Goal: Information Seeking & Learning: Find contact information

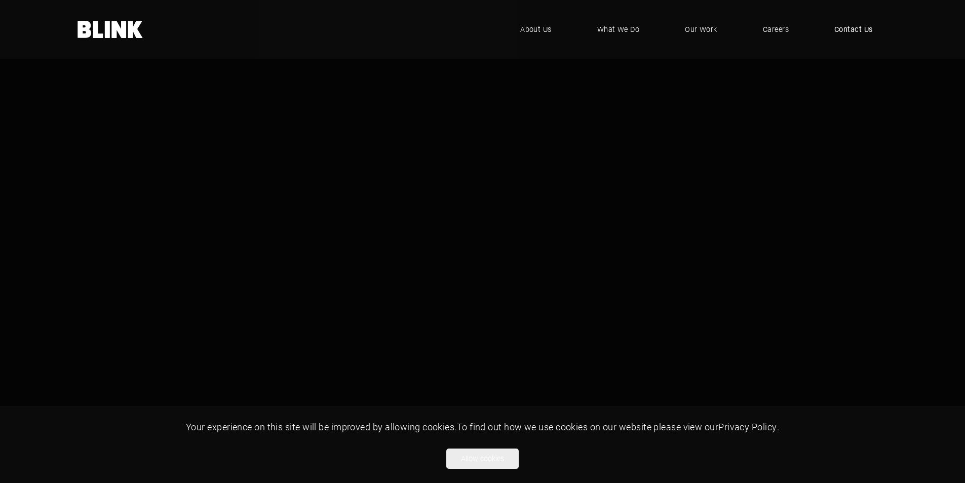
click at [855, 29] on span "Contact Us" at bounding box center [854, 29] width 39 height 11
click at [852, 29] on span "Contact Us" at bounding box center [854, 29] width 39 height 11
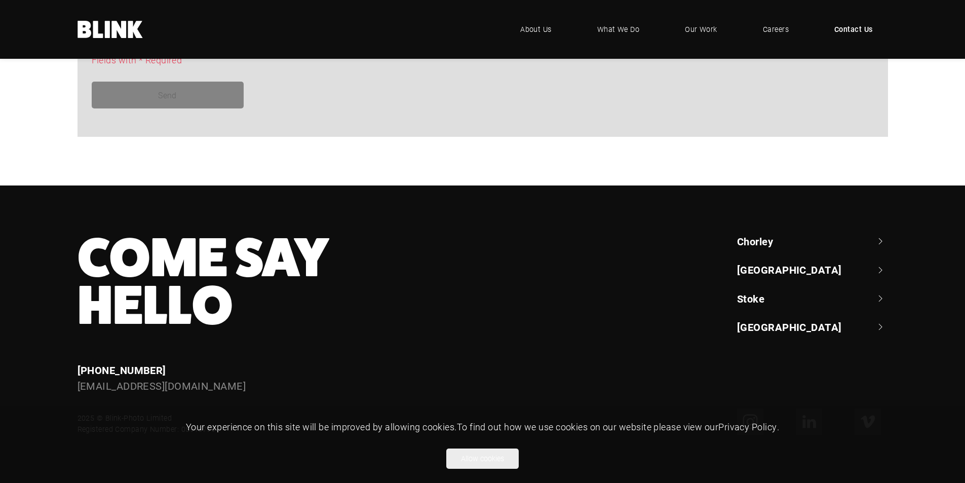
scroll to position [920, 0]
